Goal: Navigation & Orientation: Find specific page/section

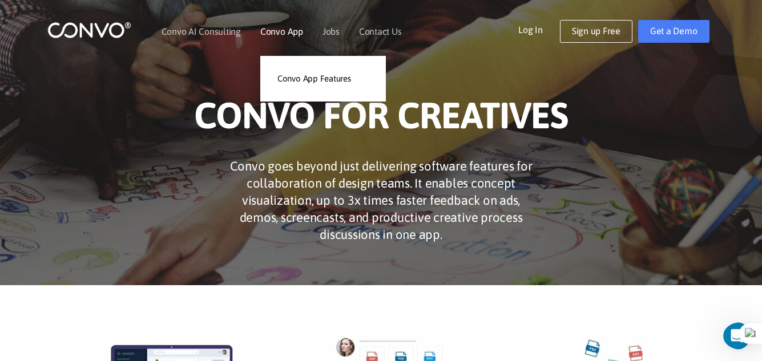
click at [277, 32] on link "Convo App" at bounding box center [281, 31] width 43 height 9
